Goal: Task Accomplishment & Management: Manage account settings

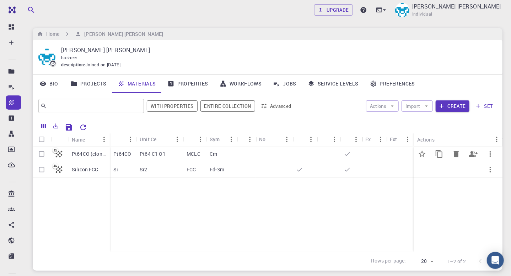
click at [94, 156] on p "Pt64CO (clone)" at bounding box center [89, 154] width 34 height 7
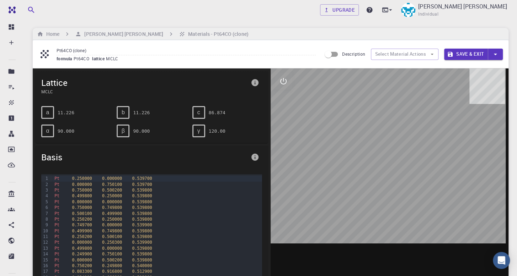
click at [387, 154] on div at bounding box center [389, 179] width 238 height 221
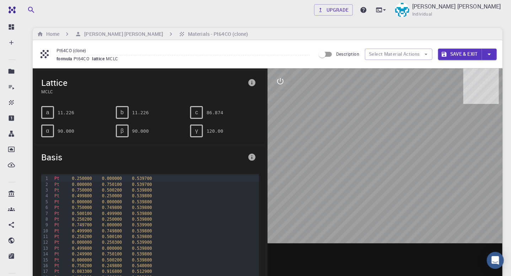
drag, startPoint x: 382, startPoint y: 153, endPoint x: 394, endPoint y: 144, distance: 14.9
click at [394, 144] on div at bounding box center [385, 179] width 235 height 221
click at [426, 53] on icon "button" at bounding box center [426, 54] width 6 height 6
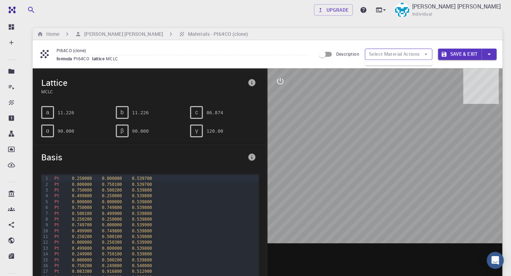
click at [418, 53] on button "Select Material Actions" at bounding box center [399, 54] width 68 height 11
click at [326, 55] on input "Description" at bounding box center [322, 55] width 41 height 14
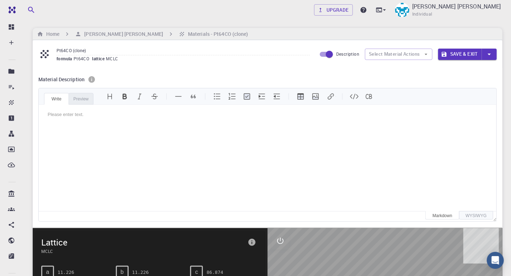
click at [323, 57] on input "Description" at bounding box center [329, 55] width 41 height 14
checkbox input "false"
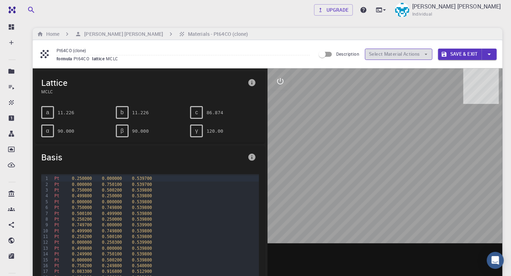
click at [429, 56] on icon "button" at bounding box center [426, 54] width 6 height 6
click at [475, 55] on button "Save & Exit" at bounding box center [460, 54] width 44 height 11
click at [491, 53] on icon "button" at bounding box center [489, 54] width 8 height 8
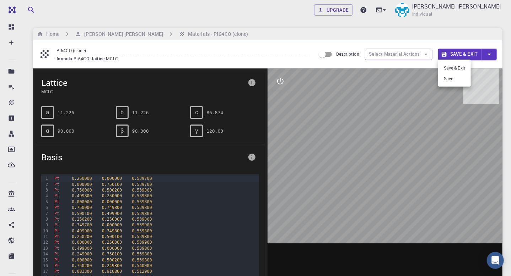
click at [491, 53] on div at bounding box center [255, 138] width 511 height 276
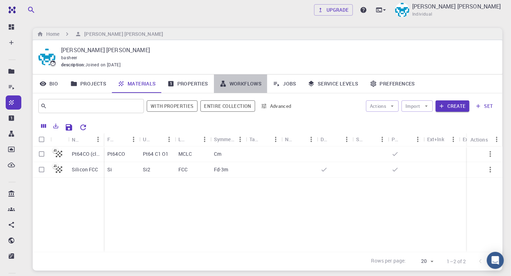
click at [239, 80] on link "Workflows" at bounding box center [241, 84] width 54 height 18
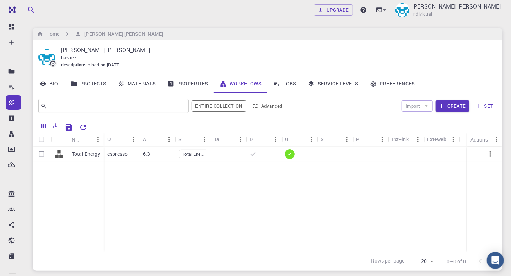
click at [275, 84] on icon at bounding box center [276, 83] width 7 height 7
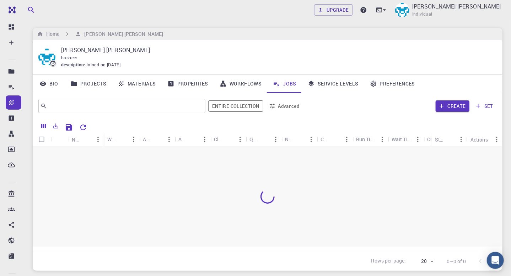
click at [275, 84] on icon at bounding box center [276, 83] width 7 height 7
click at [285, 83] on link "Jobs" at bounding box center [284, 84] width 35 height 18
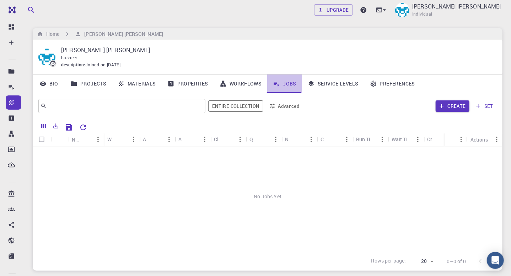
click at [285, 83] on link "Jobs" at bounding box center [284, 84] width 35 height 18
